Goal: Task Accomplishment & Management: Use online tool/utility

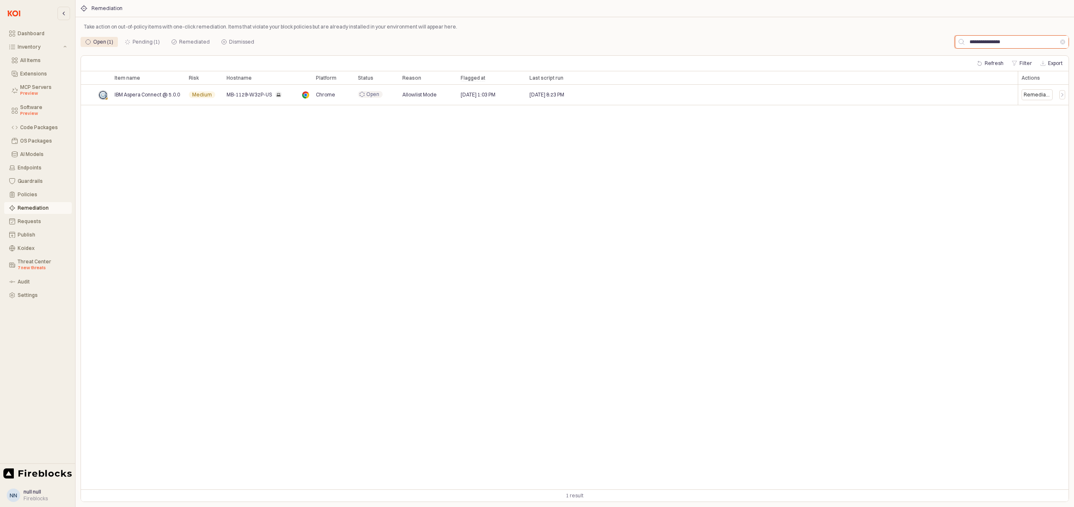
click at [1005, 37] on input "**********" at bounding box center [1013, 42] width 96 height 13
paste input "*******"
type input "**********"
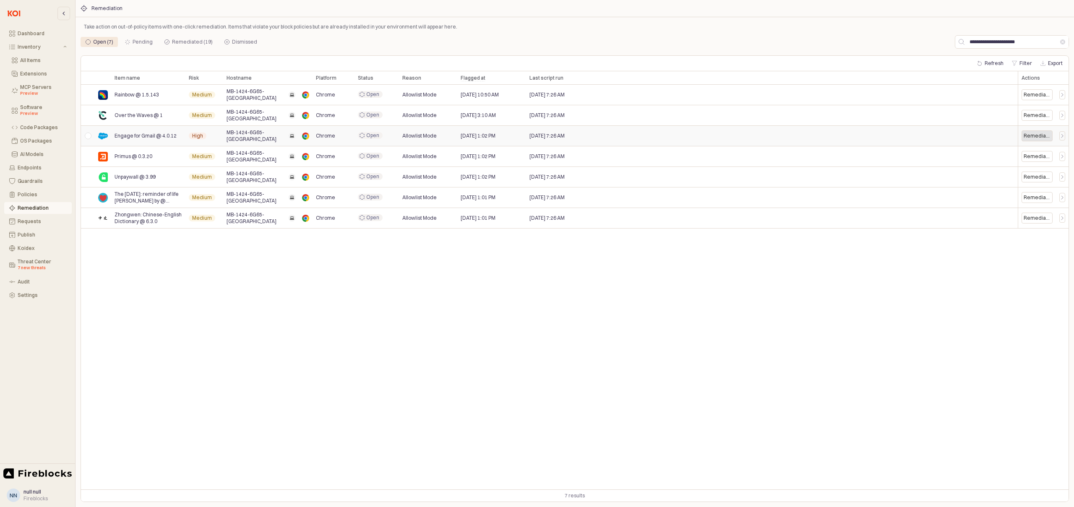
click at [1035, 136] on div "Remediate" at bounding box center [1037, 136] width 27 height 7
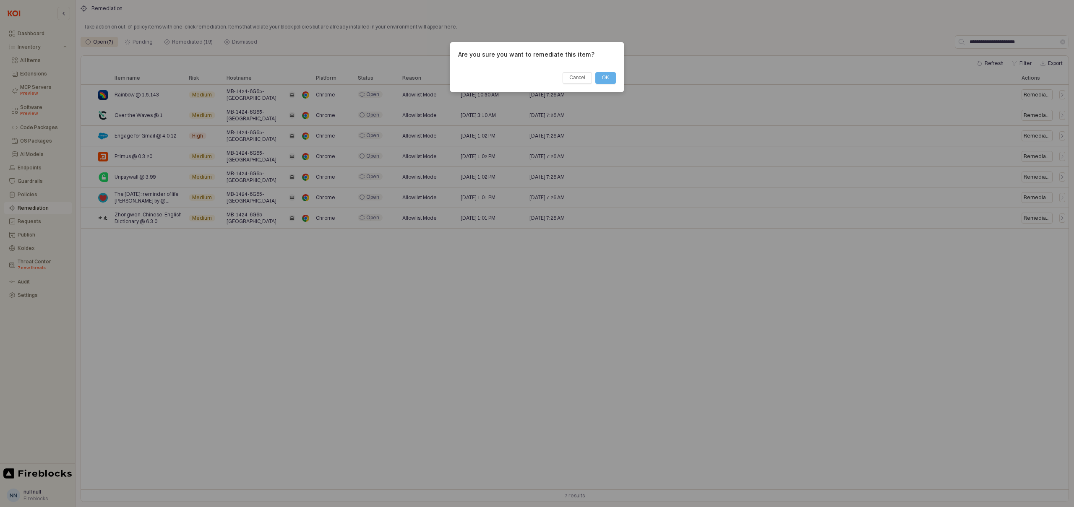
click at [606, 75] on button "OK" at bounding box center [605, 78] width 21 height 12
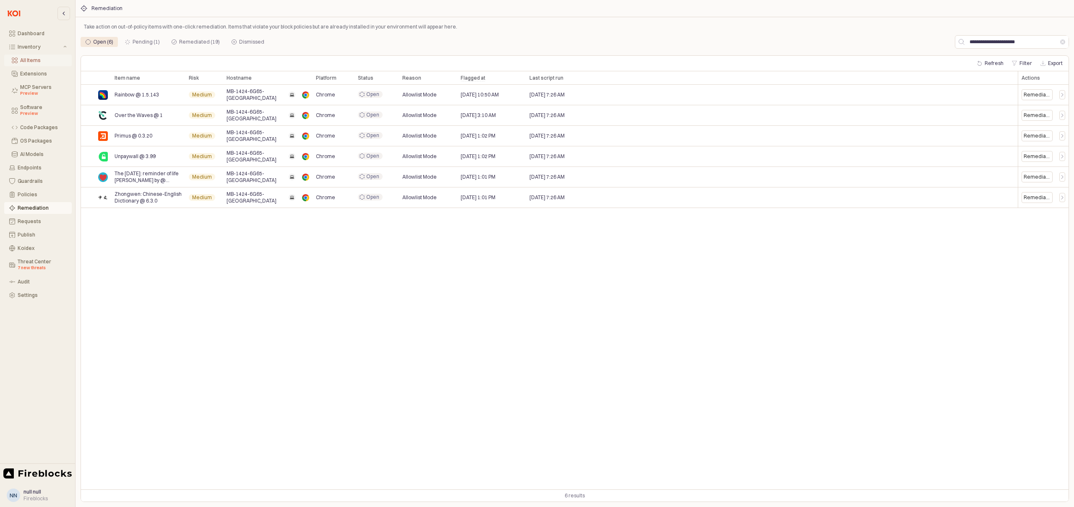
click at [29, 64] on button "All Items" at bounding box center [38, 61] width 68 height 12
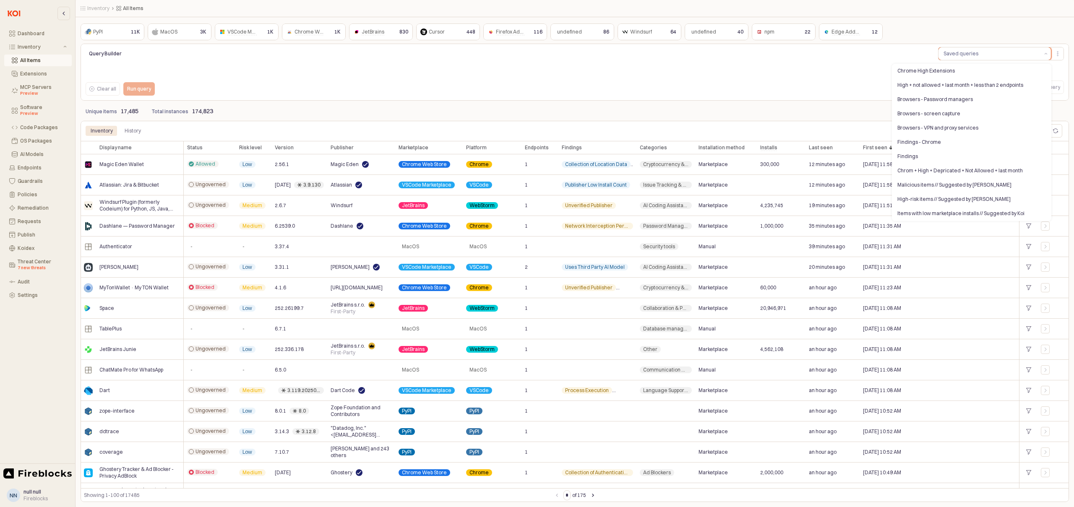
click at [986, 52] on button "Saved queries" at bounding box center [990, 53] width 102 height 13
click at [942, 73] on div "Chrome High Extensions" at bounding box center [970, 71] width 144 height 7
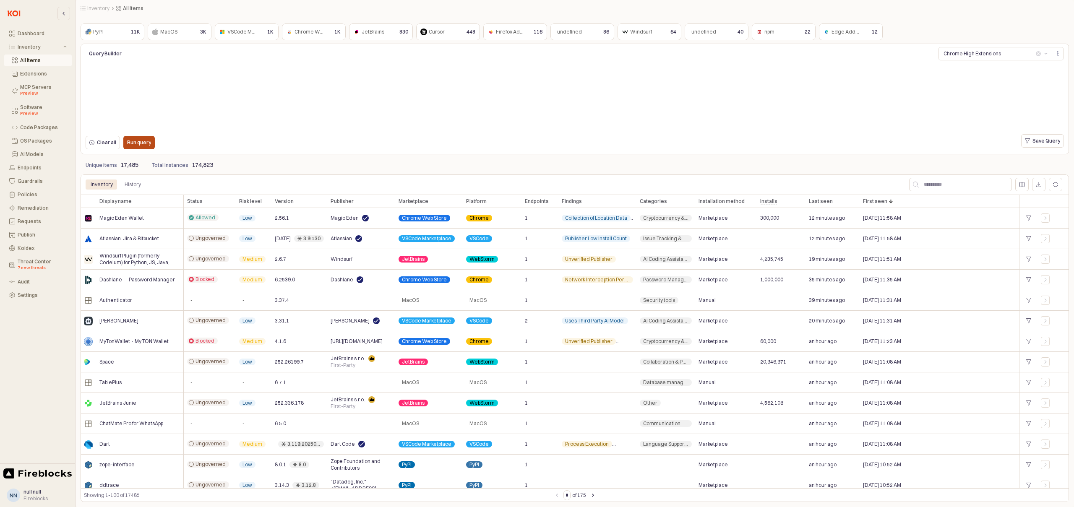
click at [133, 141] on p "Run query" at bounding box center [139, 142] width 24 height 7
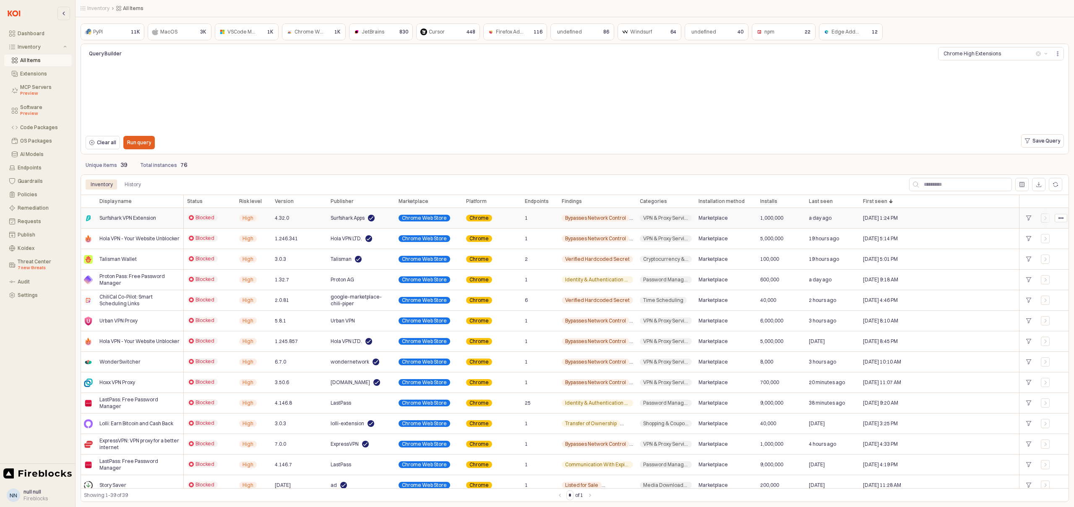
click at [112, 219] on span "Surfshark VPN Extension" at bounding box center [127, 218] width 57 height 7
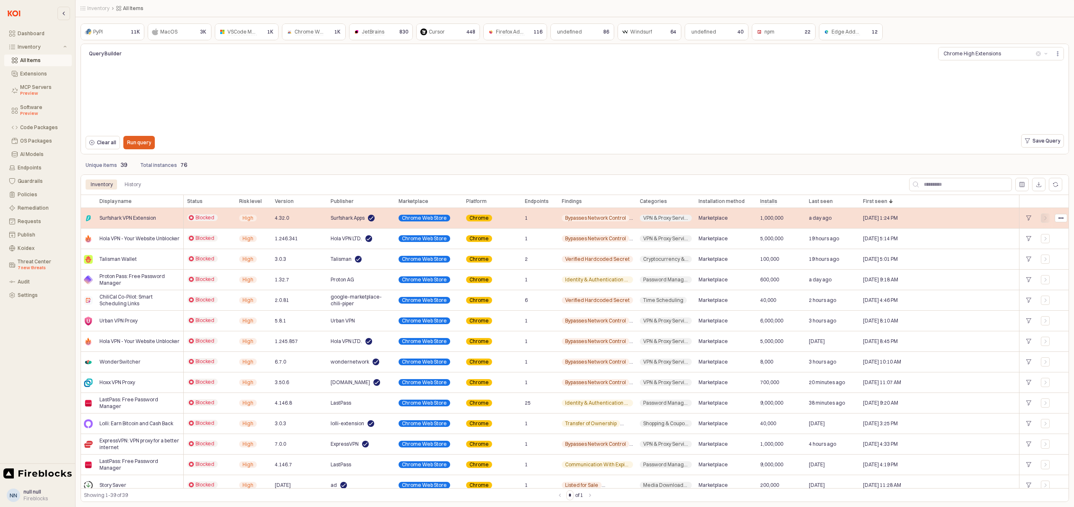
click at [1047, 217] on icon "App Body" at bounding box center [1045, 218] width 5 height 5
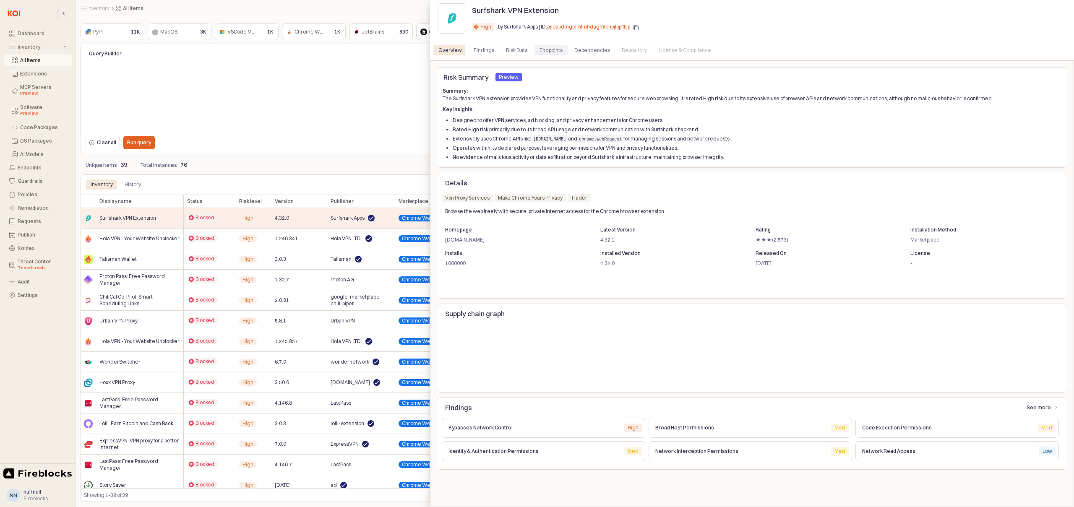
click at [543, 53] on div "Endpoints" at bounding box center [551, 50] width 23 height 10
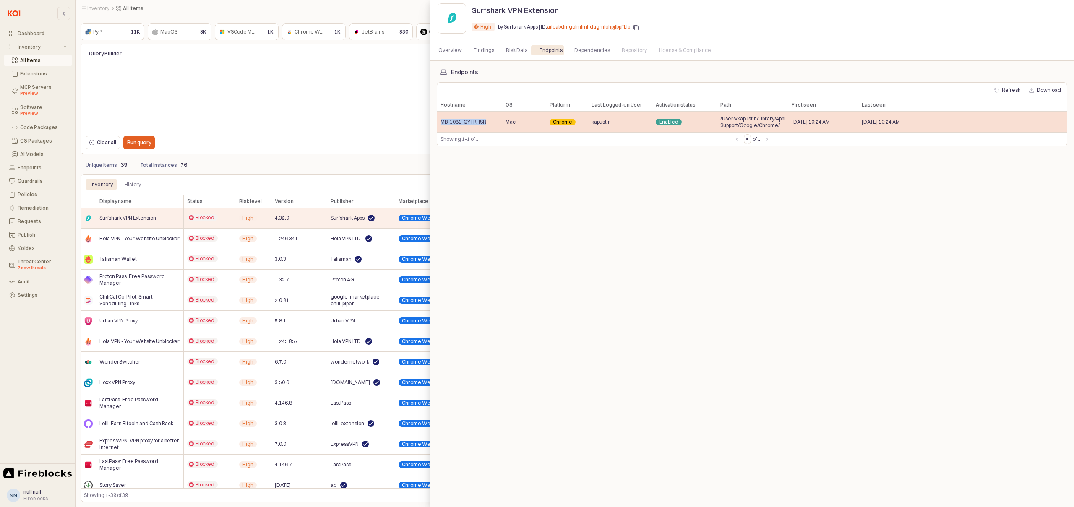
drag, startPoint x: 490, startPoint y: 122, endPoint x: 439, endPoint y: 124, distance: 50.8
click at [439, 124] on div "MB-1081-QYTR-ISR" at bounding box center [469, 122] width 65 height 21
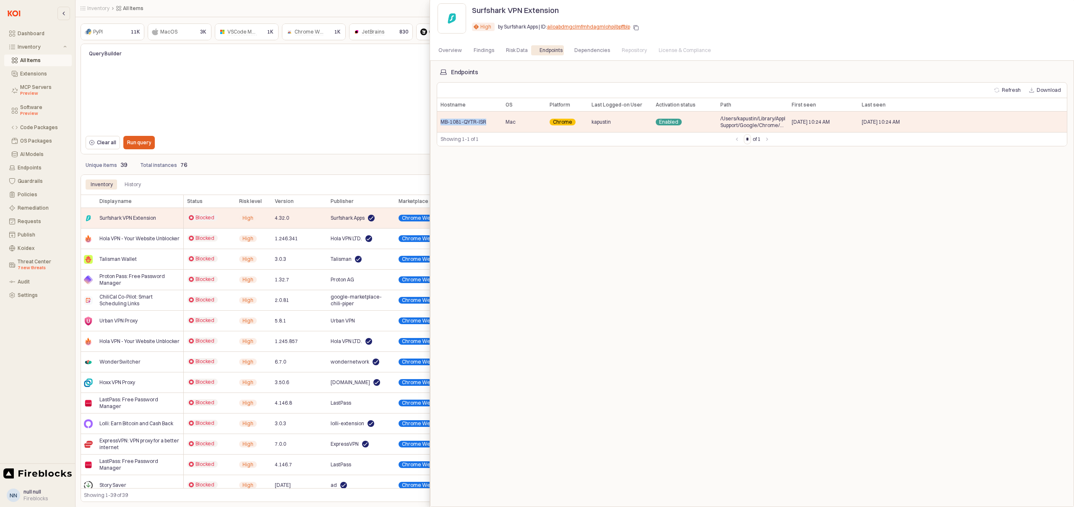
copy span "MB-1081-QYTR-ISR"
click at [448, 49] on div "Overview" at bounding box center [449, 50] width 23 height 10
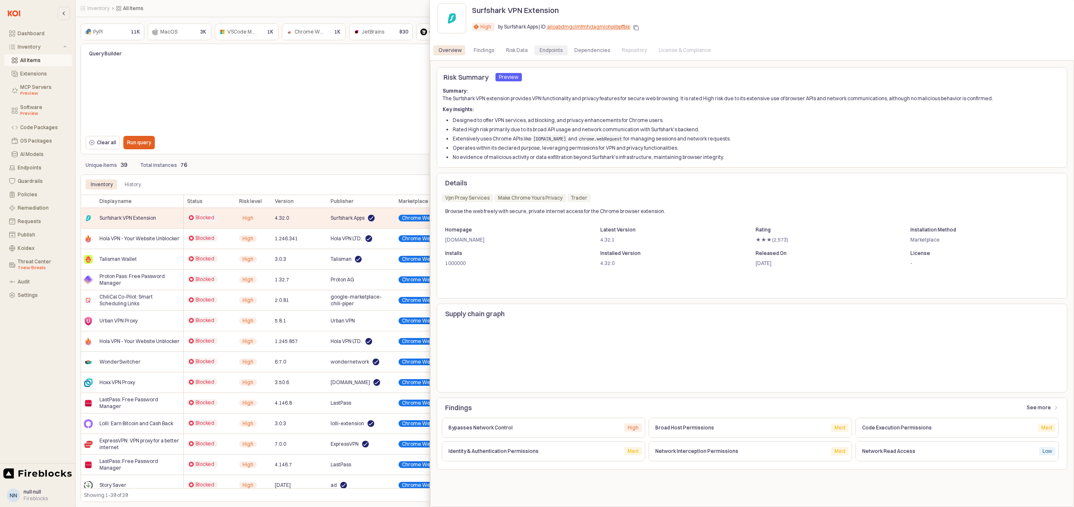
click at [548, 52] on div "Endpoints" at bounding box center [551, 50] width 23 height 10
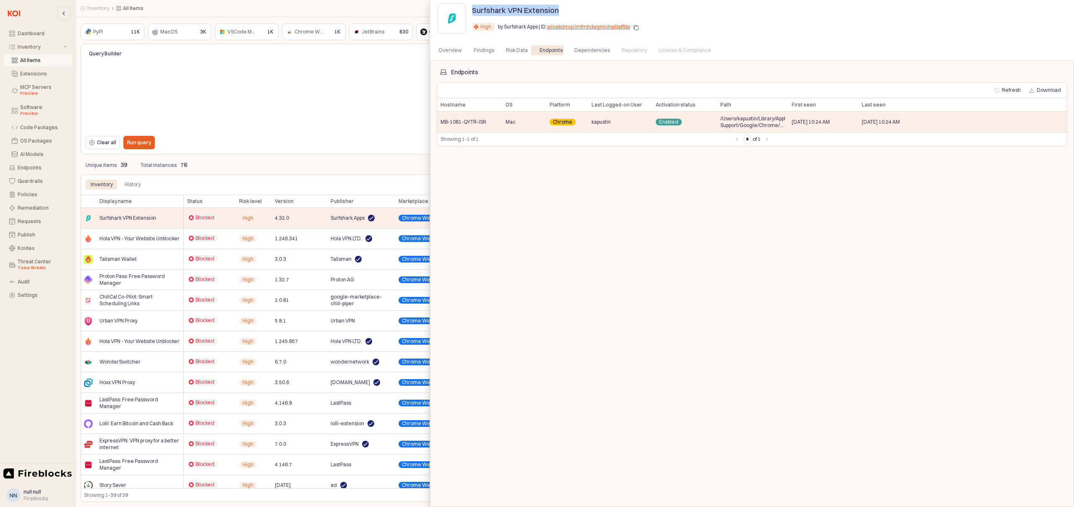
drag, startPoint x: 560, startPoint y: 10, endPoint x: 472, endPoint y: 12, distance: 87.7
click at [472, 12] on div "Surfshark VPN Extension" at bounding box center [645, 9] width 346 height 13
copy p "Surfshark VPN Extension"
click at [149, 240] on div at bounding box center [537, 253] width 1074 height 507
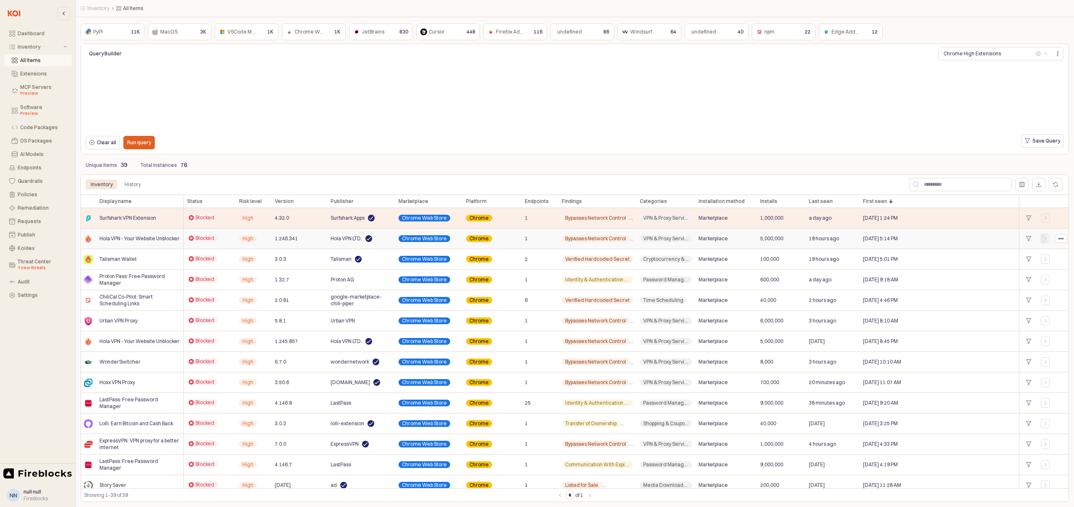
click at [1046, 238] on icon "App Body" at bounding box center [1045, 238] width 2 height 3
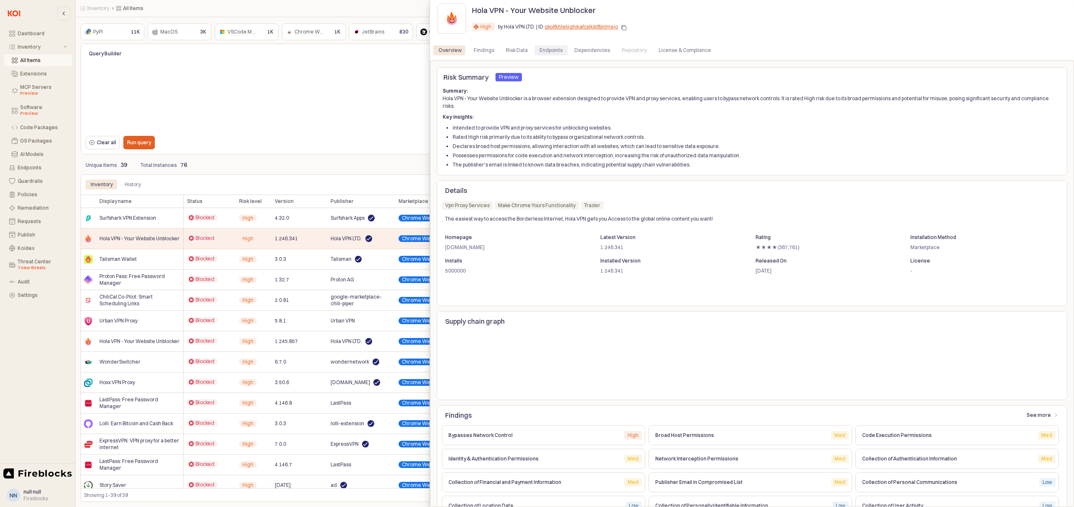
click at [546, 51] on div "Endpoints" at bounding box center [551, 50] width 23 height 10
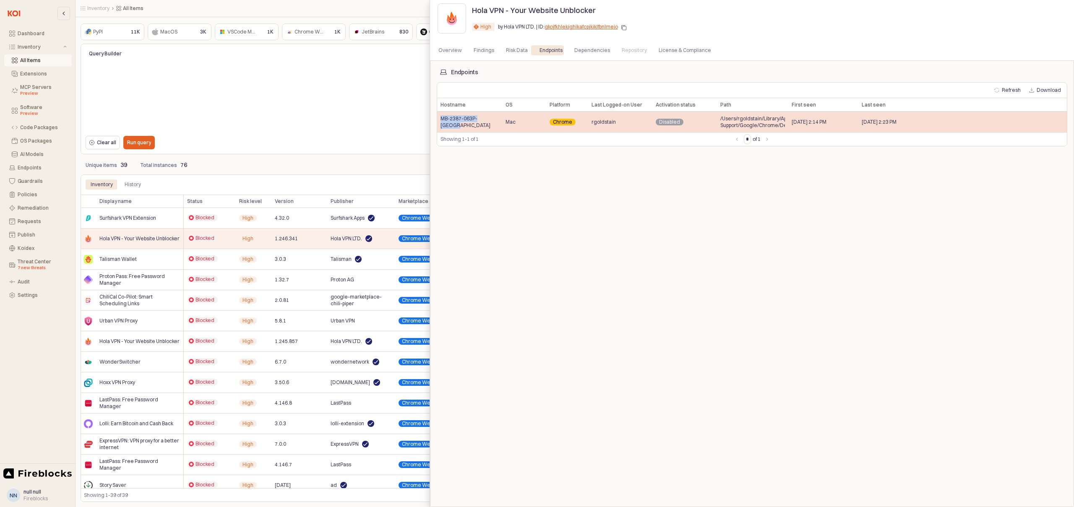
drag, startPoint x: 493, startPoint y: 123, endPoint x: 438, endPoint y: 122, distance: 54.6
click at [438, 122] on div "MB-2387-063P-[GEOGRAPHIC_DATA]" at bounding box center [469, 122] width 65 height 21
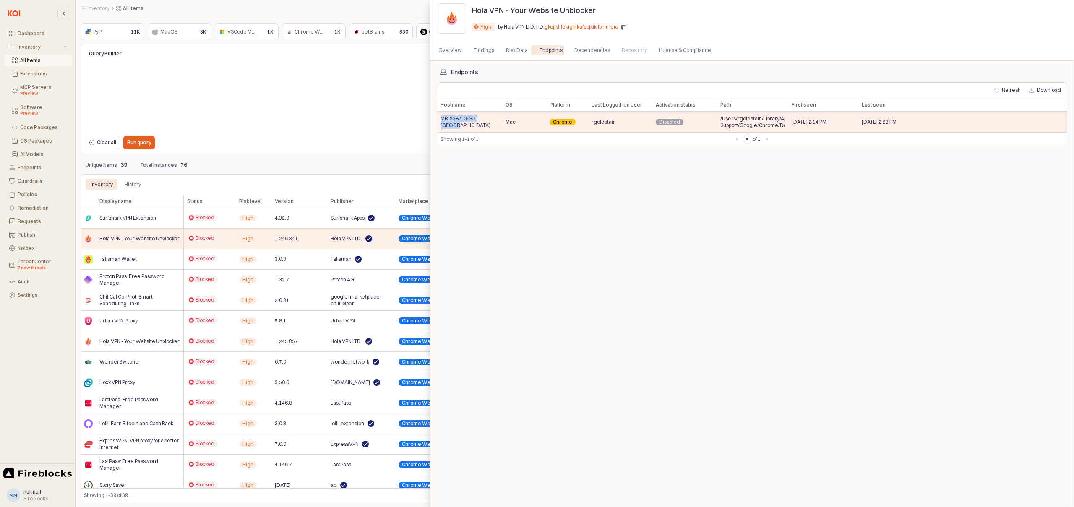
copy span "MB-2387-063P-[GEOGRAPHIC_DATA]"
drag, startPoint x: 594, startPoint y: 11, endPoint x: 474, endPoint y: 12, distance: 120.4
click at [474, 12] on div "Hola VPN - Your Website Unblocker" at bounding box center [645, 9] width 346 height 13
copy p "Hola VPN - Your Website Unblocker"
click at [294, 263] on div at bounding box center [537, 253] width 1074 height 507
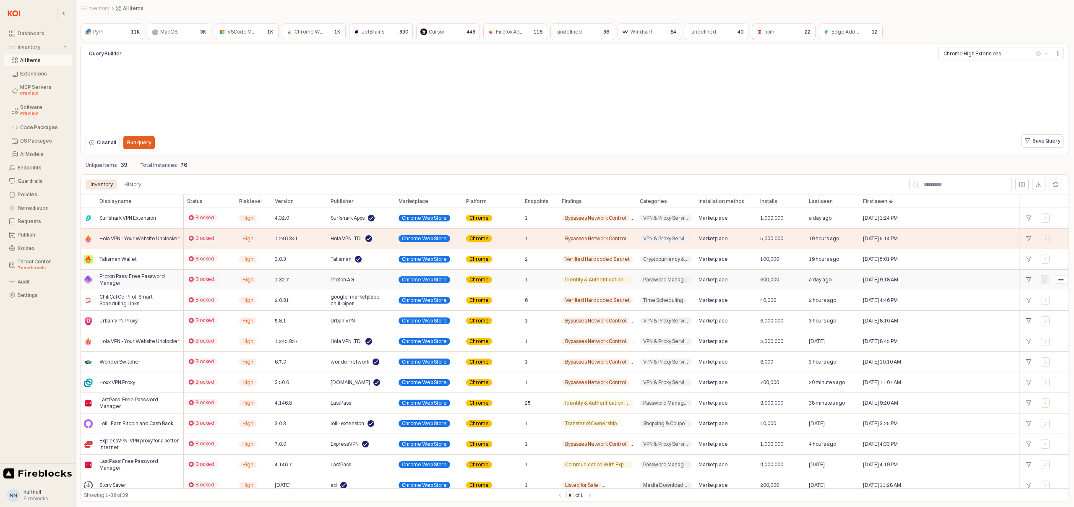
click at [1045, 281] on icon "App Body" at bounding box center [1045, 279] width 2 height 3
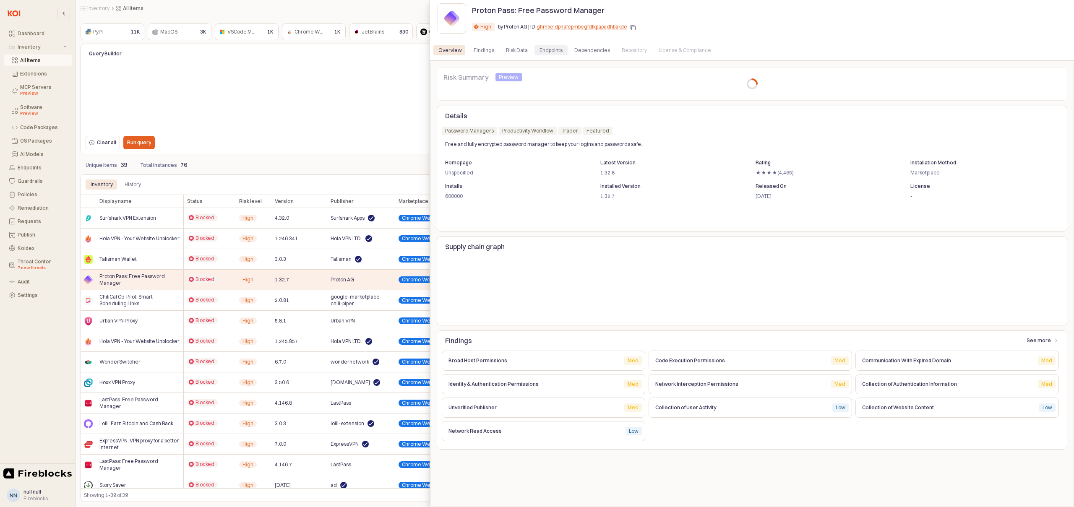
click at [547, 50] on div "Endpoints" at bounding box center [551, 50] width 23 height 10
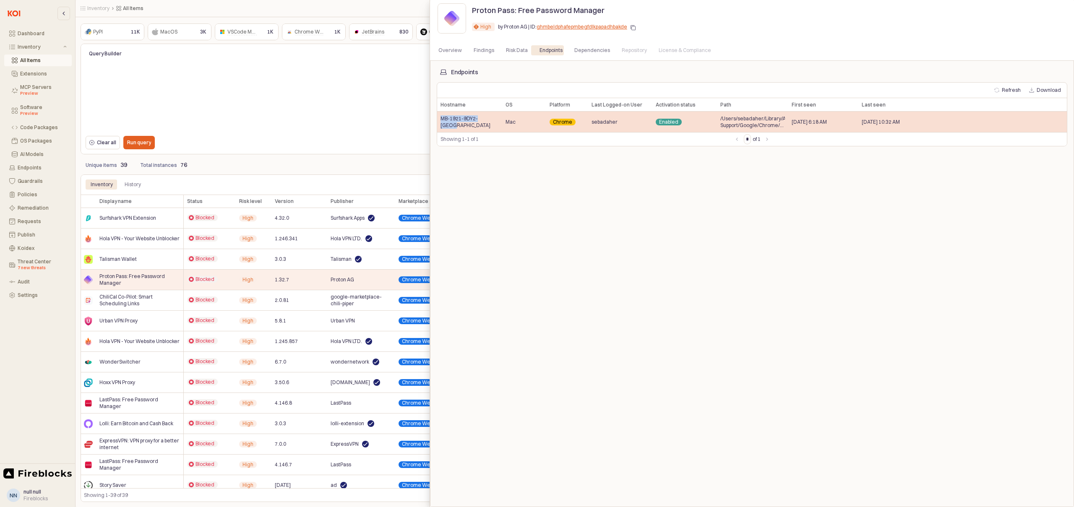
drag, startPoint x: 493, startPoint y: 124, endPoint x: 438, endPoint y: 123, distance: 55.8
click at [438, 123] on div "MB-1921-9DY2-[GEOGRAPHIC_DATA]" at bounding box center [469, 122] width 65 height 21
copy span "MB-1921-9DY2-[GEOGRAPHIC_DATA]"
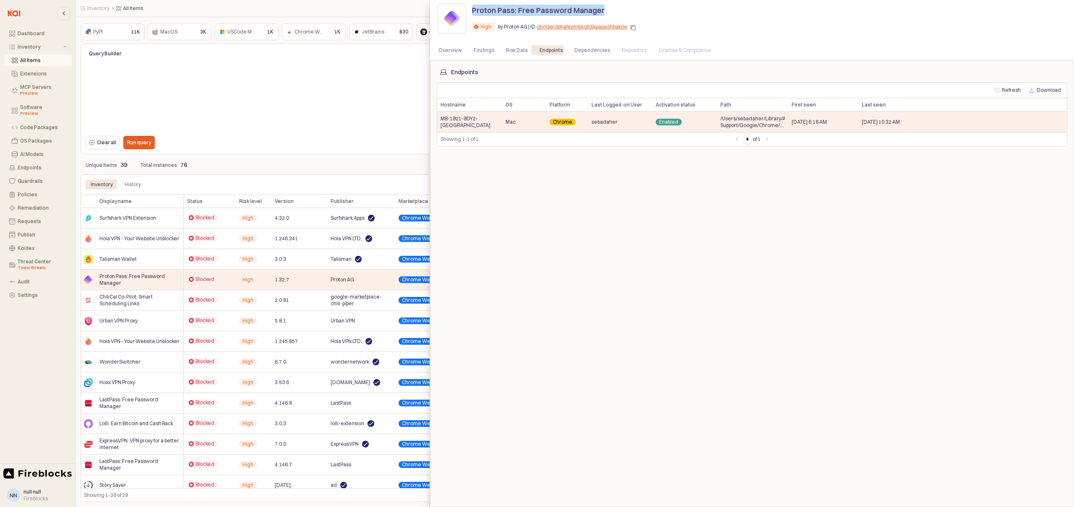
drag, startPoint x: 608, startPoint y: 10, endPoint x: 473, endPoint y: 12, distance: 134.7
click at [473, 12] on div "Proton Pass: Free Password Manager" at bounding box center [645, 9] width 346 height 13
copy p "Proton Pass: Free Password Manager"
click at [375, 187] on div at bounding box center [537, 253] width 1074 height 507
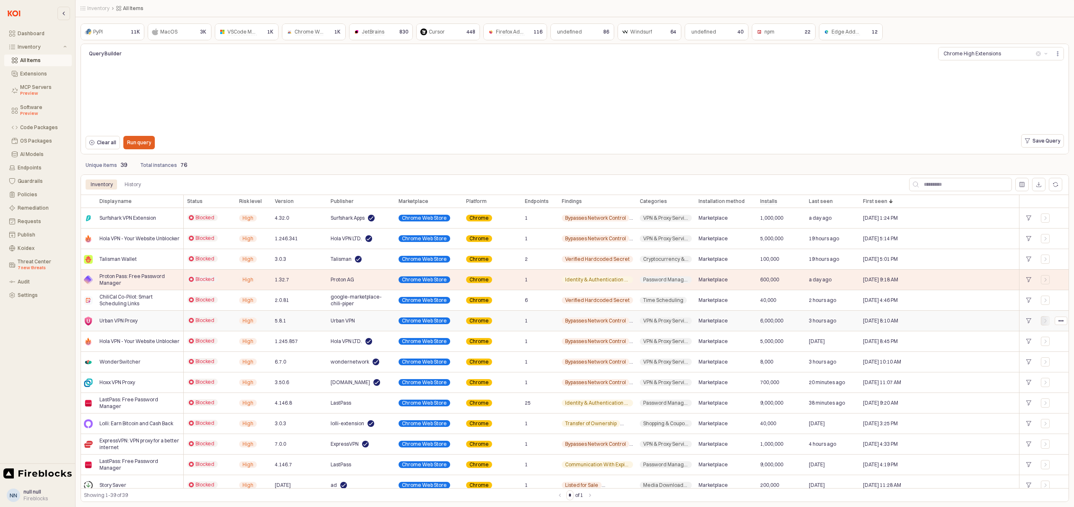
click at [1048, 321] on div "App Body" at bounding box center [1045, 320] width 8 height 5
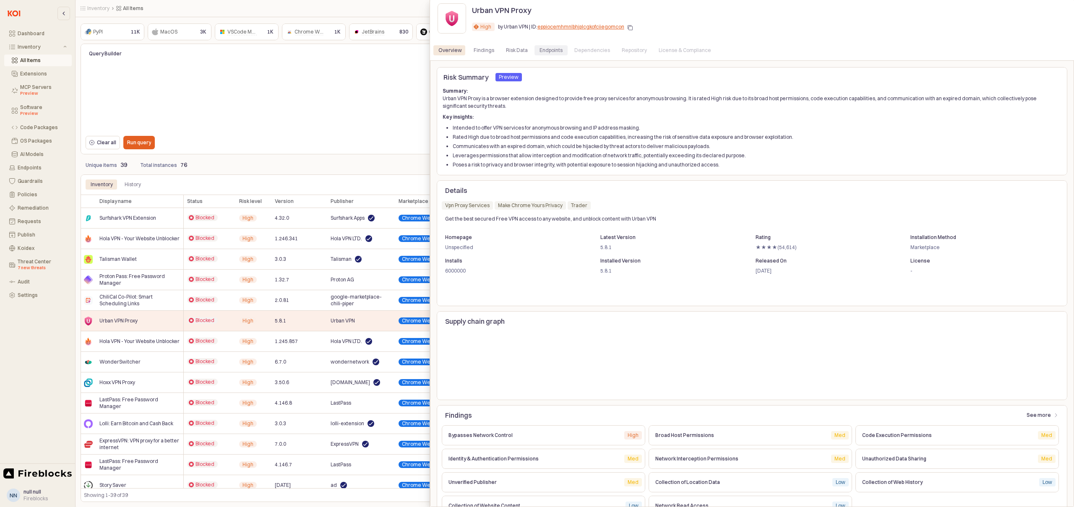
click at [553, 52] on div "Endpoints" at bounding box center [551, 50] width 23 height 10
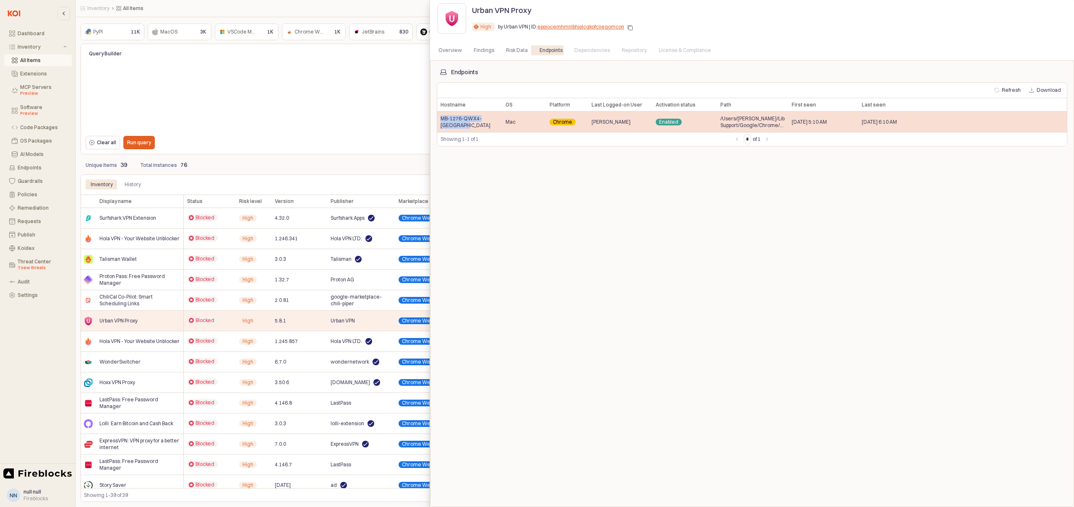
drag, startPoint x: 467, startPoint y: 125, endPoint x: 441, endPoint y: 120, distance: 26.5
click at [441, 120] on span "MB-1276-QWX4-[GEOGRAPHIC_DATA]" at bounding box center [470, 121] width 58 height 13
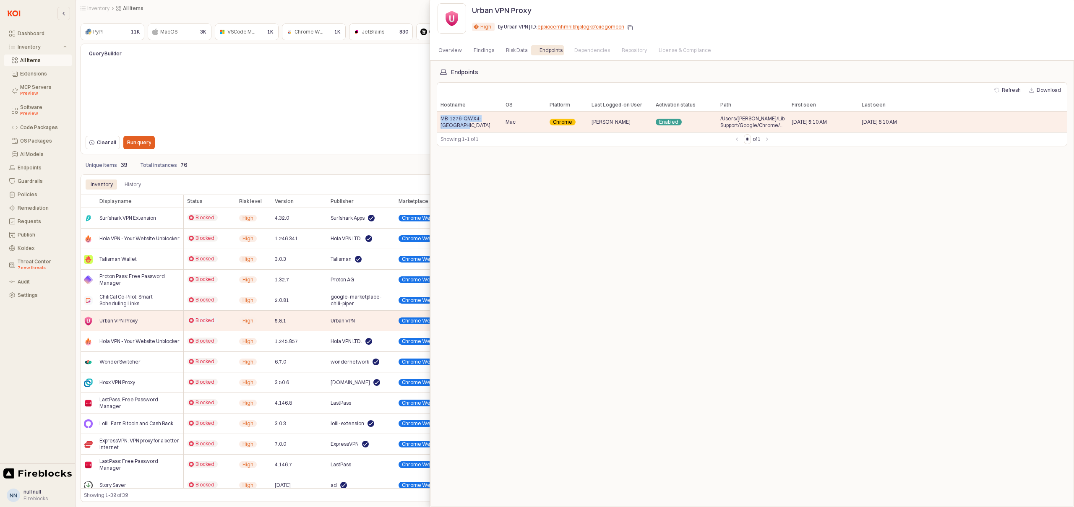
copy span "MB-1276-QWX4-[GEOGRAPHIC_DATA]"
drag, startPoint x: 534, startPoint y: 11, endPoint x: 470, endPoint y: 13, distance: 63.8
click at [470, 13] on div "Urban VPN Proxy" at bounding box center [769, 11] width 600 height 18
copy p "Urban VPN Proxy"
click at [378, 323] on div at bounding box center [537, 253] width 1074 height 507
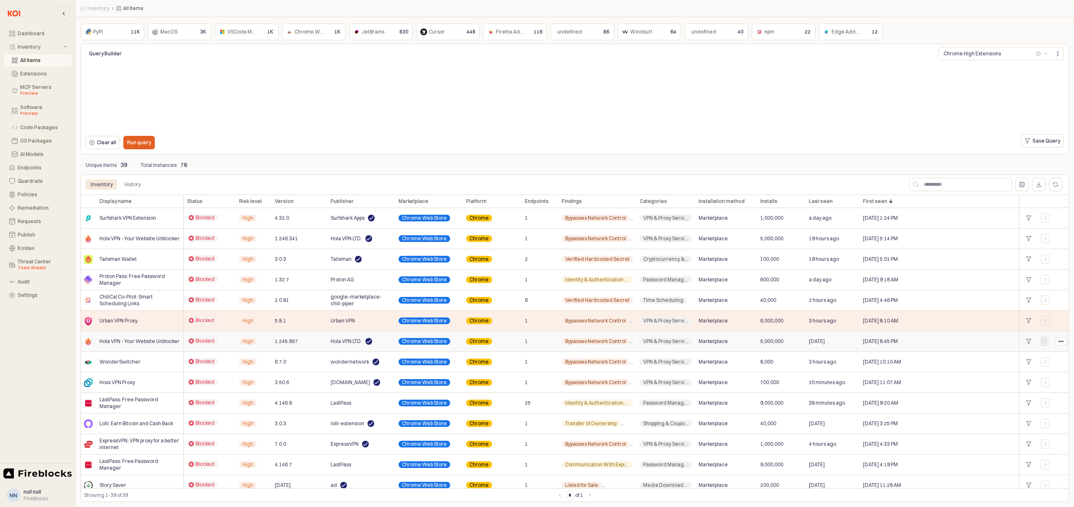
click at [1048, 340] on div "App Body" at bounding box center [1045, 341] width 8 height 5
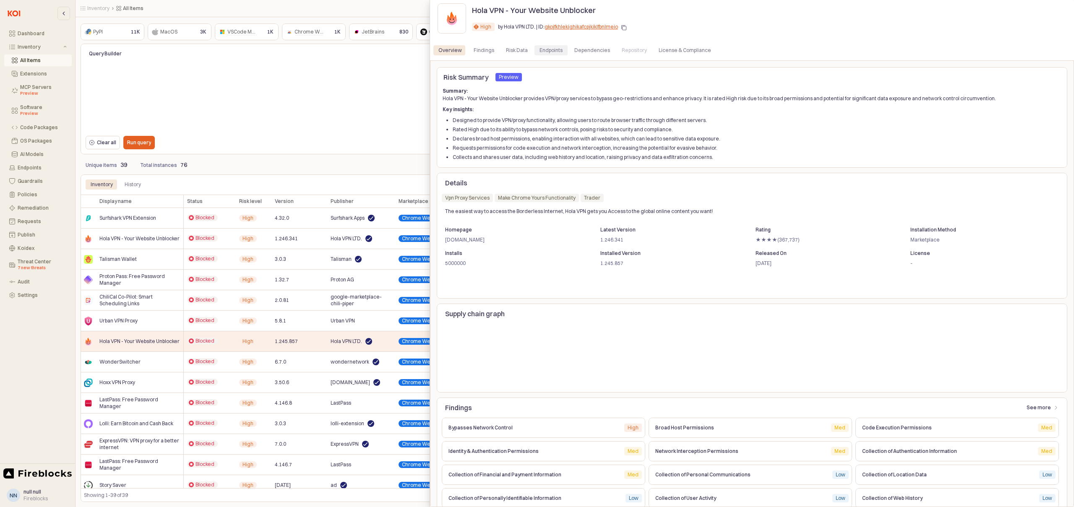
click at [540, 52] on div "Endpoints" at bounding box center [551, 50] width 23 height 10
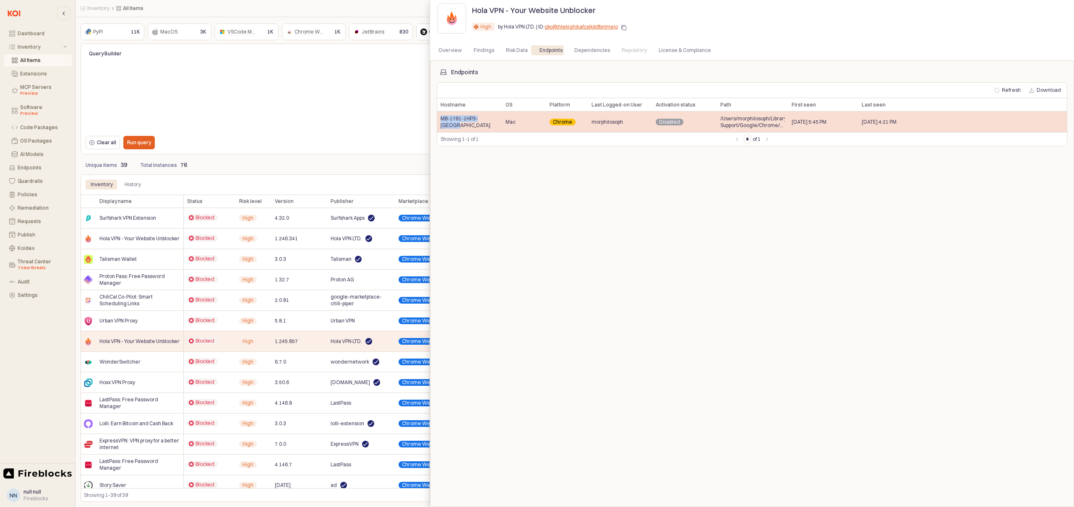
drag, startPoint x: 493, startPoint y: 122, endPoint x: 439, endPoint y: 124, distance: 54.2
click at [439, 124] on div "MB-1761-1HP3-[GEOGRAPHIC_DATA]" at bounding box center [469, 122] width 65 height 21
copy span "MB-1761-1HP3-[GEOGRAPHIC_DATA]"
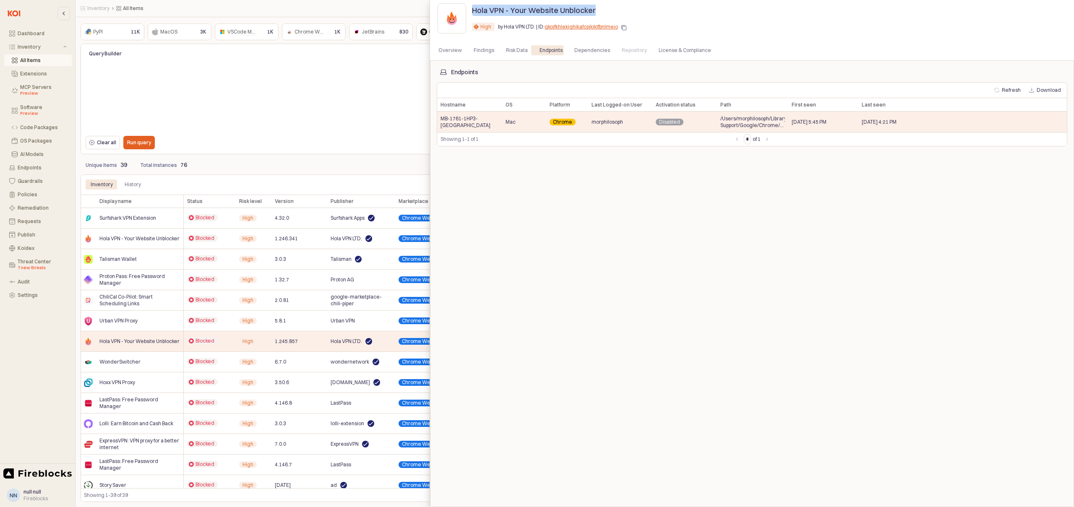
drag, startPoint x: 598, startPoint y: 11, endPoint x: 472, endPoint y: 13, distance: 125.1
click at [472, 13] on div "Hola VPN - Your Website Unblocker" at bounding box center [645, 9] width 346 height 13
copy p "Hola VPN - Your Website Unblocker"
click at [333, 162] on div at bounding box center [537, 253] width 1074 height 507
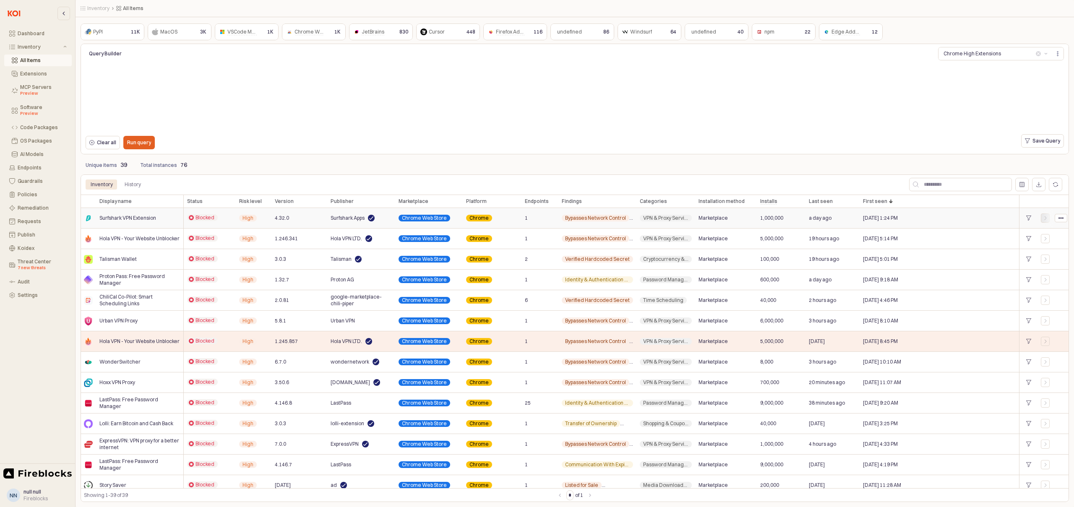
click at [1043, 218] on icon "App Body" at bounding box center [1045, 218] width 5 height 5
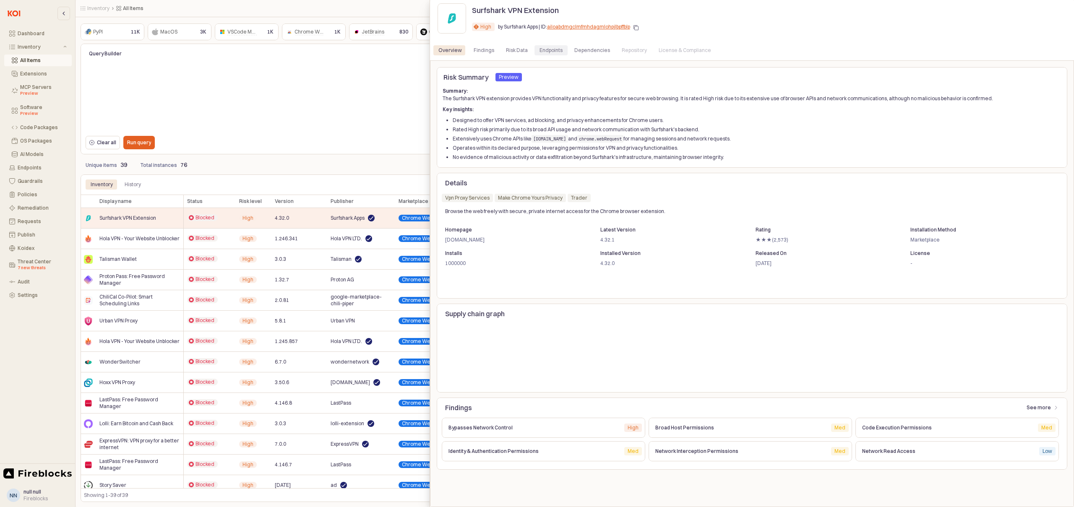
click at [543, 51] on div "Endpoints" at bounding box center [551, 50] width 23 height 10
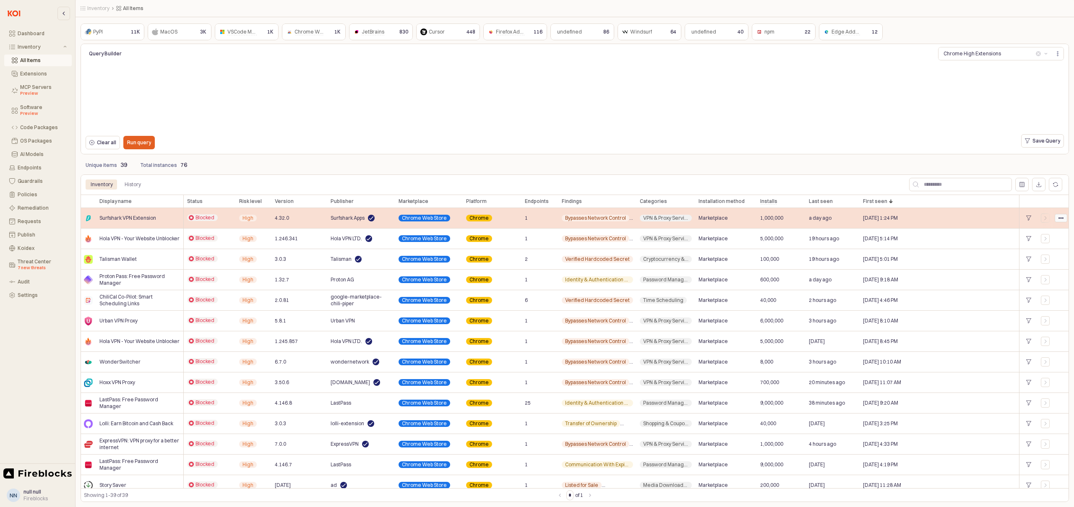
click at [1060, 217] on icon "App Body" at bounding box center [1061, 218] width 5 height 5
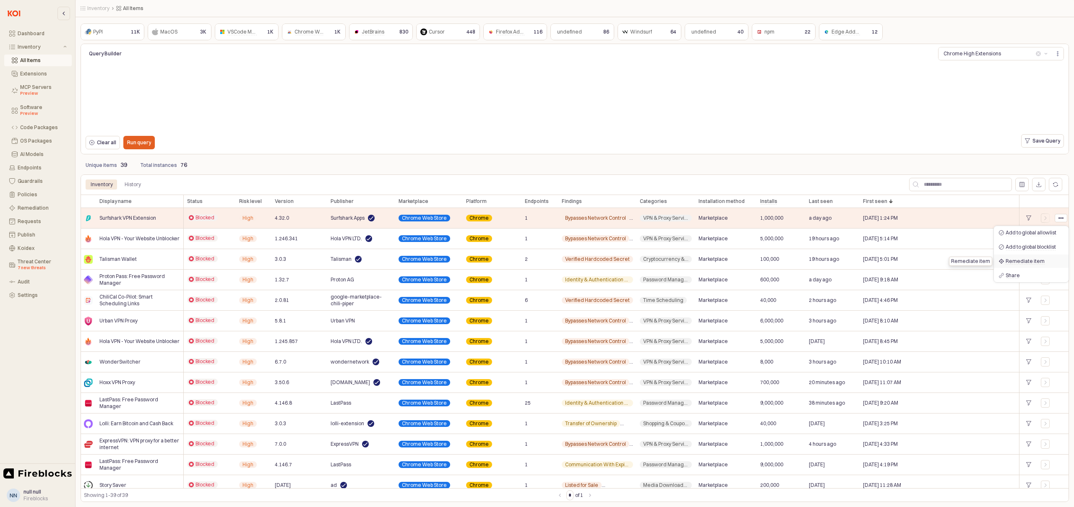
click at [1028, 259] on span "Remediate item" at bounding box center [1025, 261] width 39 height 7
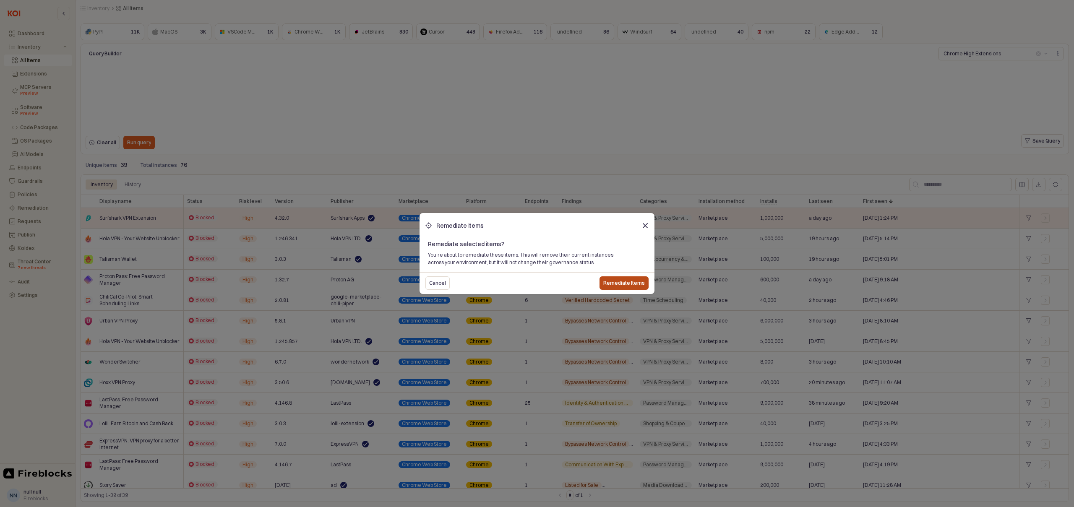
click at [622, 283] on p "Remediate Items" at bounding box center [624, 283] width 42 height 7
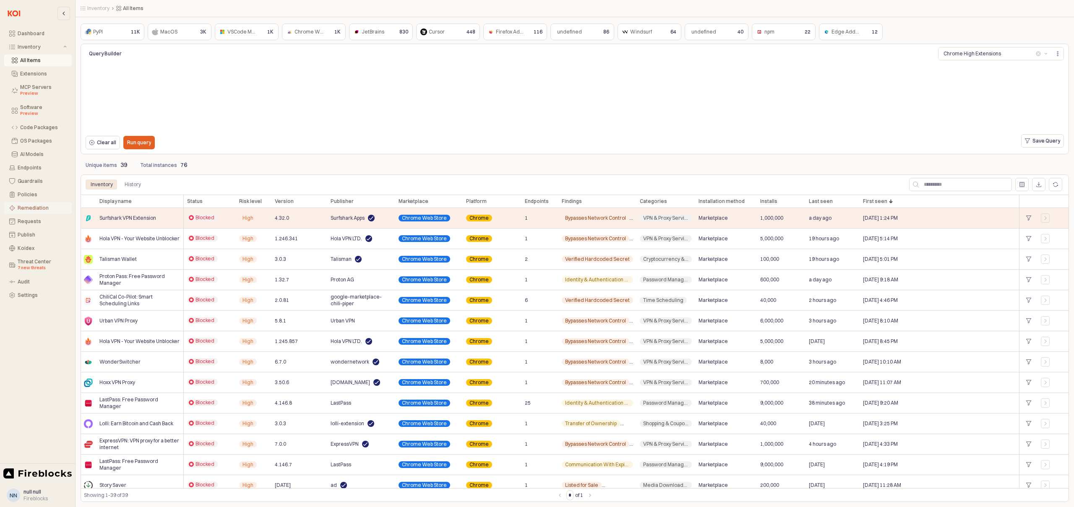
click at [28, 208] on div "Remediation" at bounding box center [42, 208] width 49 height 6
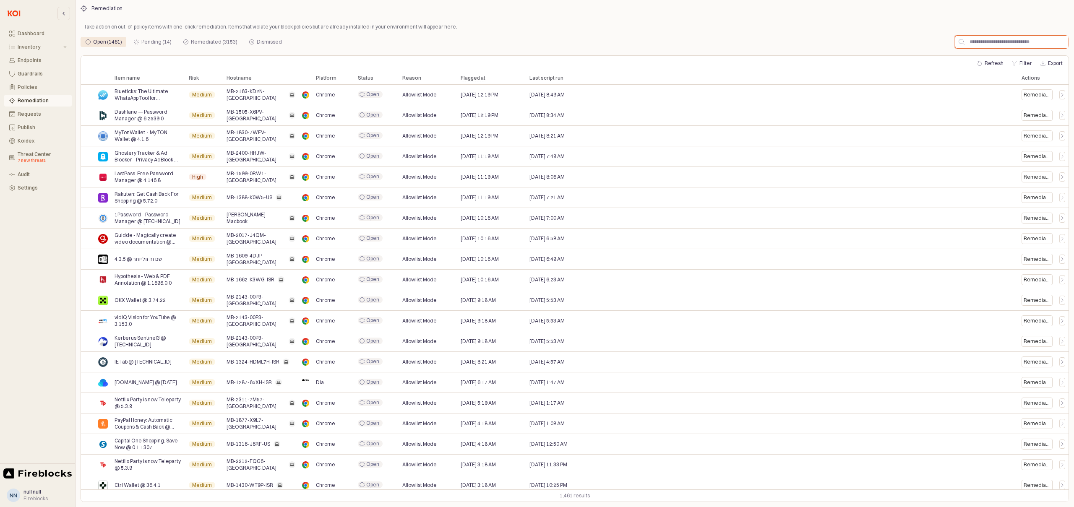
click at [993, 40] on input "App Body" at bounding box center [1017, 42] width 104 height 13
paste input "**********"
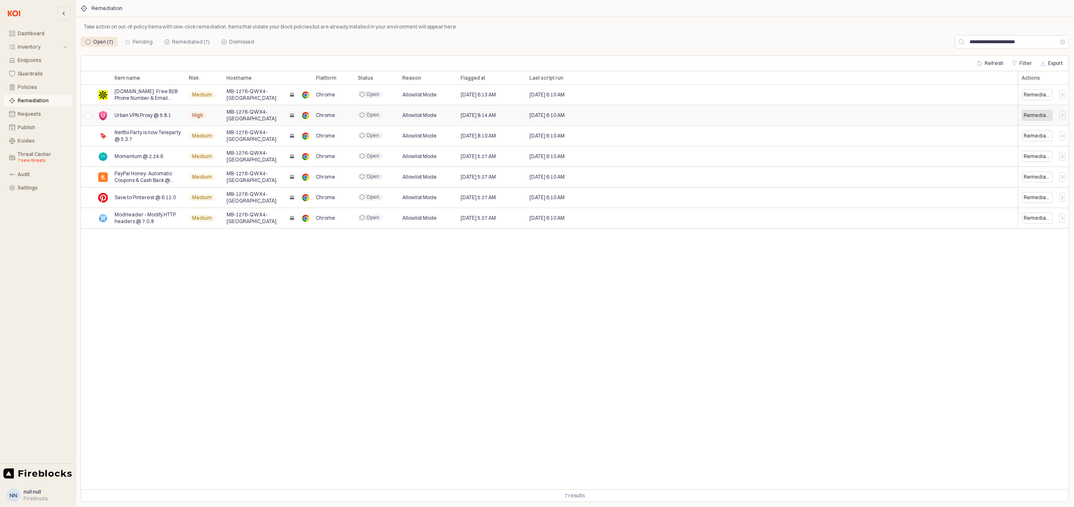
click at [1038, 115] on div "Remediate" at bounding box center [1037, 115] width 27 height 7
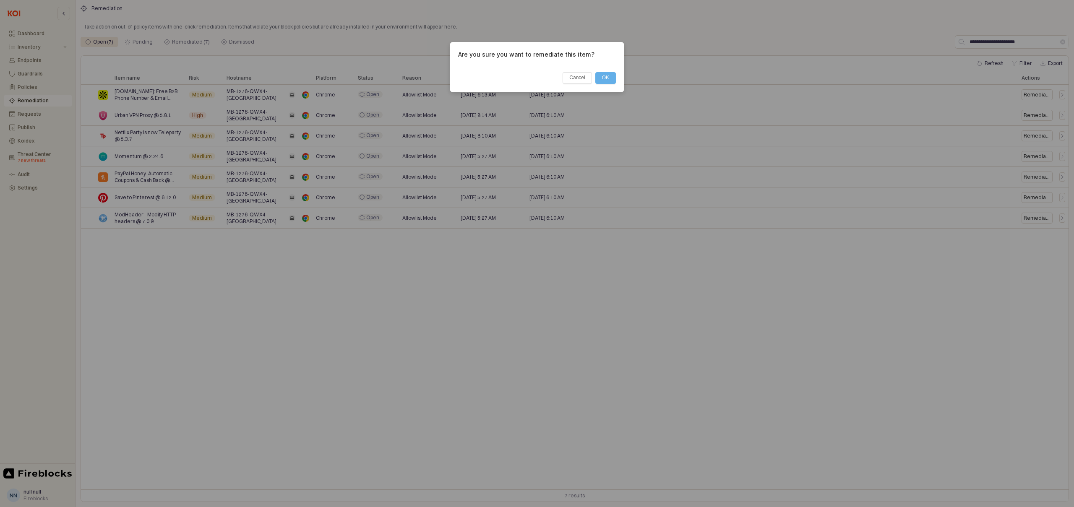
click at [608, 76] on button "OK" at bounding box center [605, 78] width 21 height 12
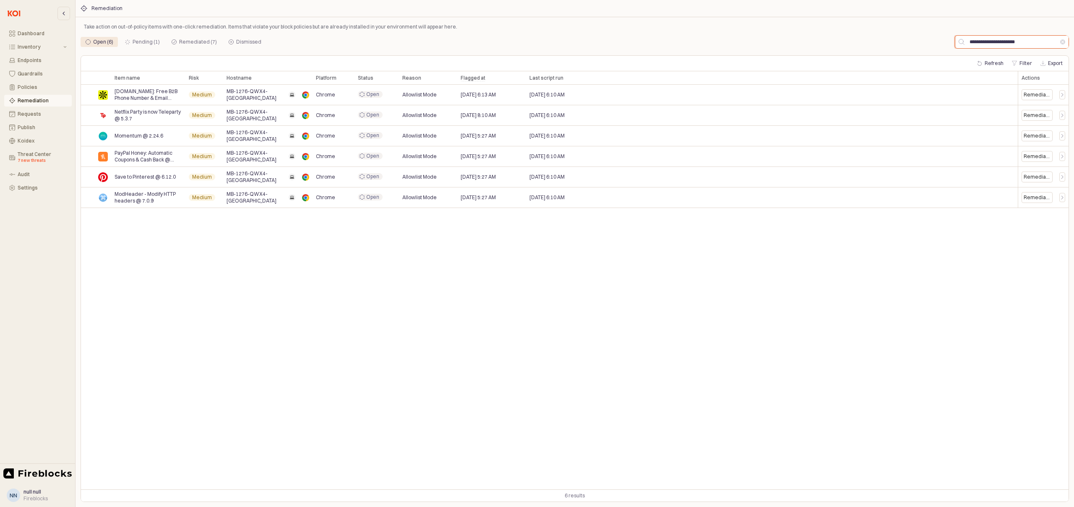
click at [995, 45] on input "**********" at bounding box center [1013, 42] width 96 height 13
paste input "App Body"
type input "**********"
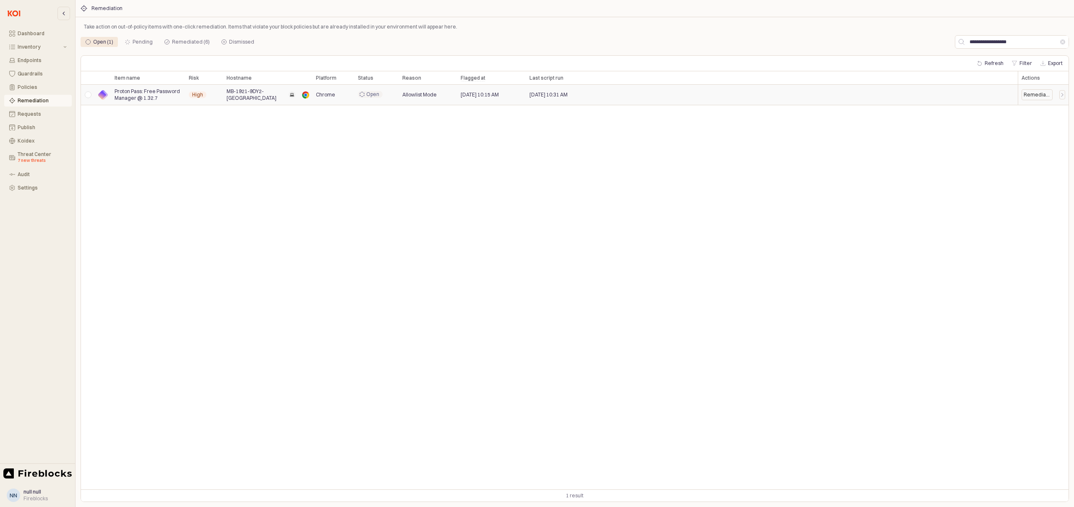
click at [261, 96] on span "MB-1921-9DY2-[GEOGRAPHIC_DATA]" at bounding box center [256, 94] width 59 height 13
drag, startPoint x: 227, startPoint y: 95, endPoint x: 278, endPoint y: 95, distance: 51.6
click at [278, 95] on span "MB-1921-9DY2-[GEOGRAPHIC_DATA]" at bounding box center [261, 94] width 69 height 13
click at [28, 45] on div "Inventory" at bounding box center [40, 47] width 44 height 6
click at [30, 61] on div "All Items" at bounding box center [43, 60] width 47 height 6
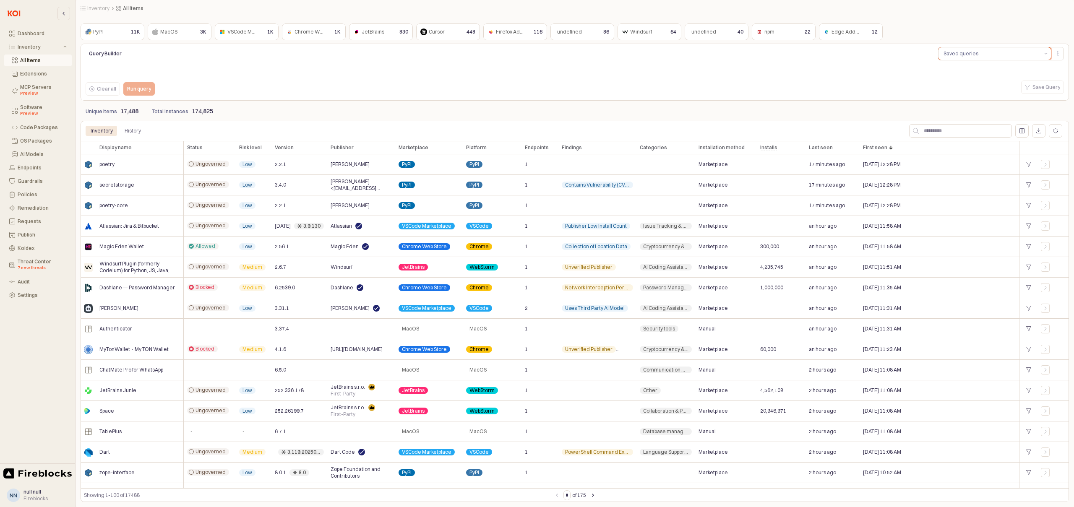
click at [999, 50] on button "Saved queries" at bounding box center [990, 53] width 102 height 13
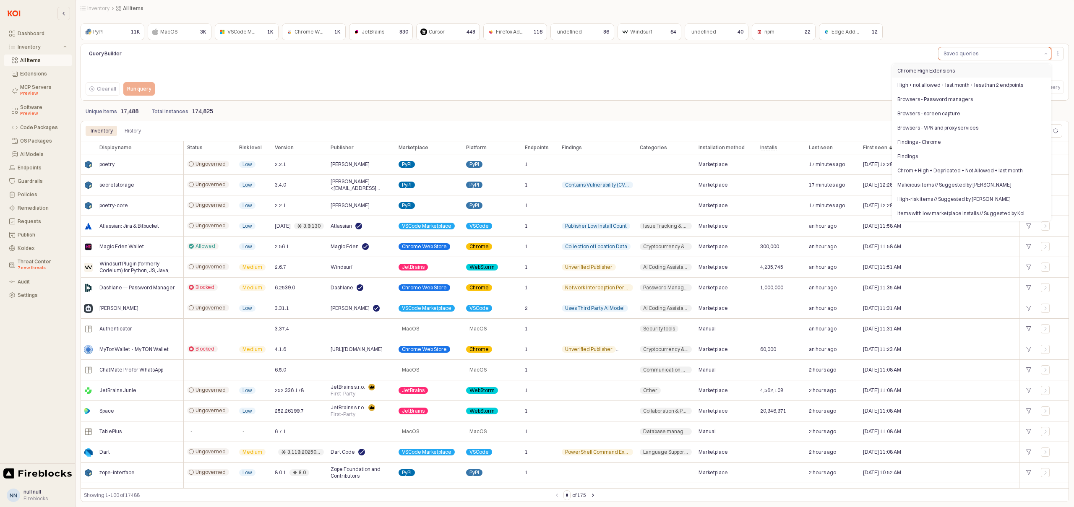
click at [932, 72] on div "Chrome High Extensions" at bounding box center [970, 71] width 144 height 7
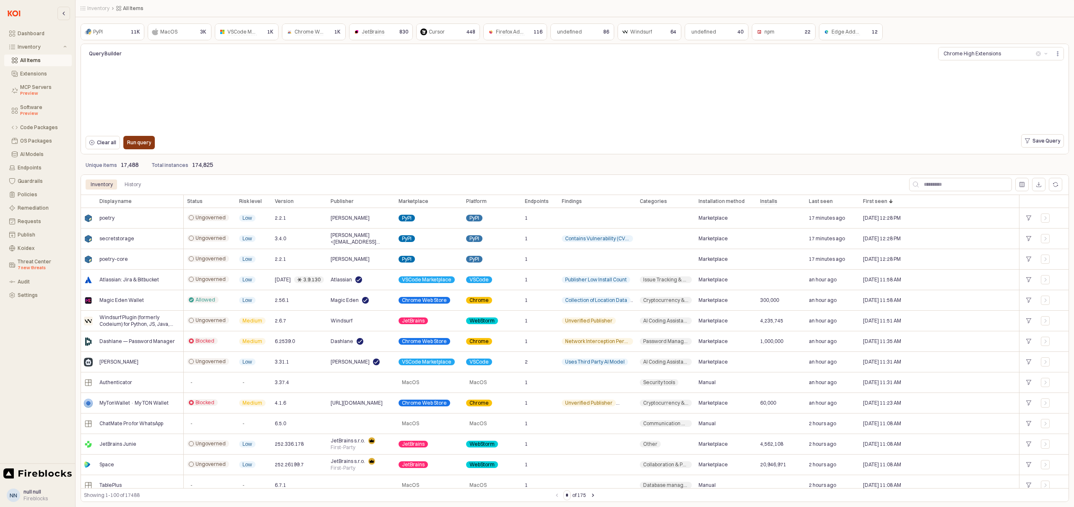
click at [138, 142] on p "Run query" at bounding box center [139, 142] width 24 height 7
